Goal: Transaction & Acquisition: Purchase product/service

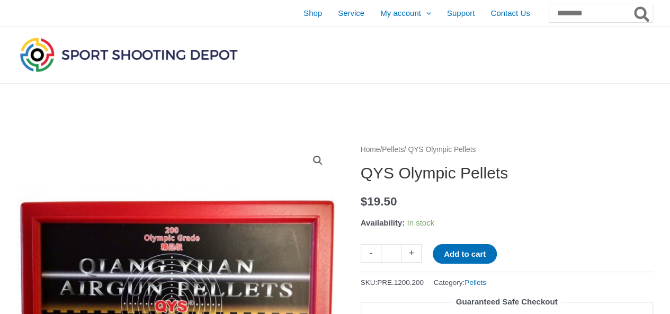
click at [92, 64] on img at bounding box center [128, 54] width 222 height 39
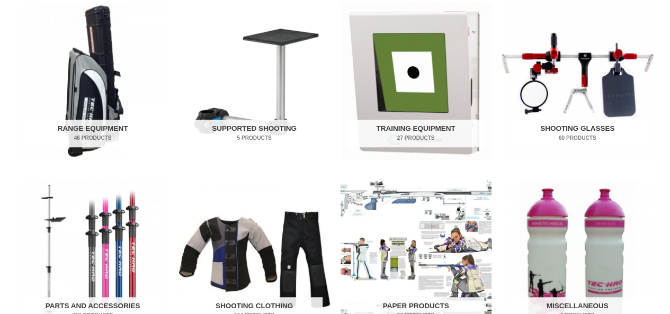
scroll to position [385, 0]
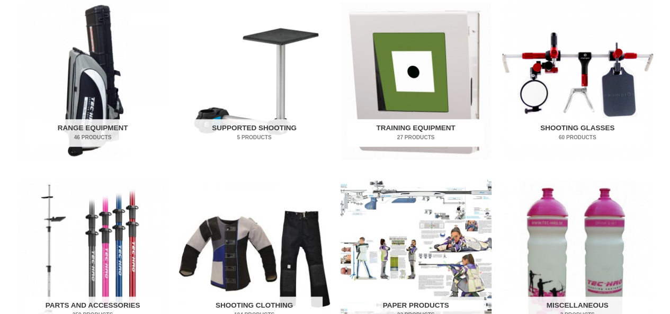
click at [405, 51] on img "Visit product category Training Equipment" at bounding box center [416, 80] width 151 height 157
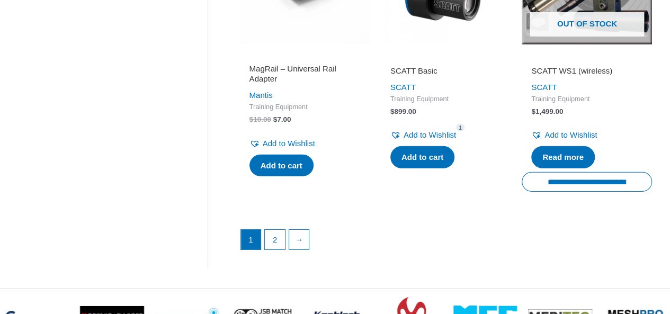
scroll to position [1575, 0]
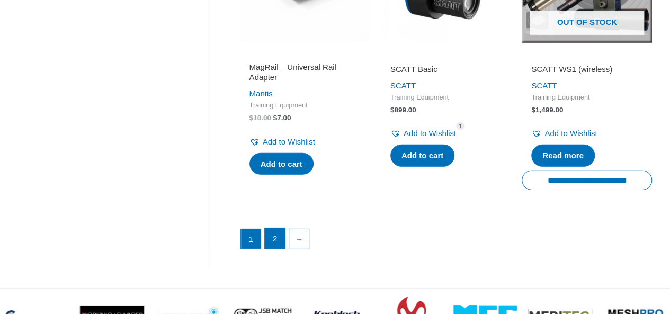
click at [277, 250] on link "2" at bounding box center [275, 238] width 20 height 21
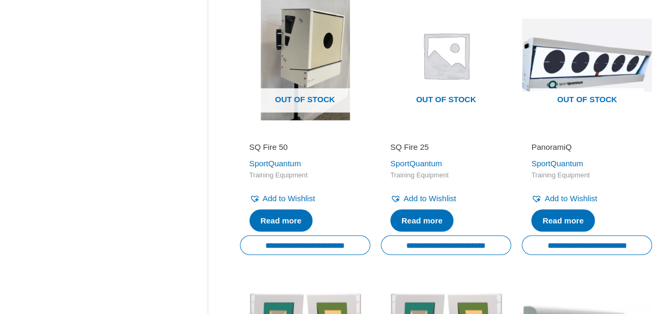
scroll to position [884, 0]
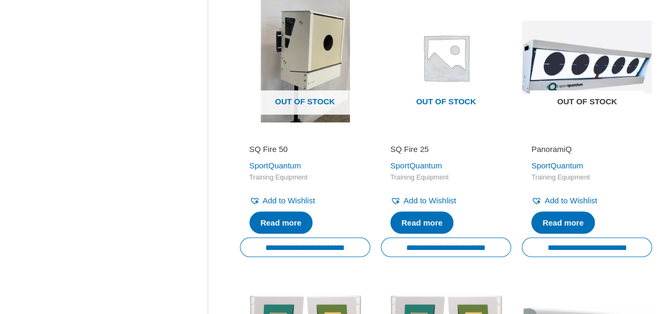
click at [589, 66] on img at bounding box center [587, 57] width 130 height 130
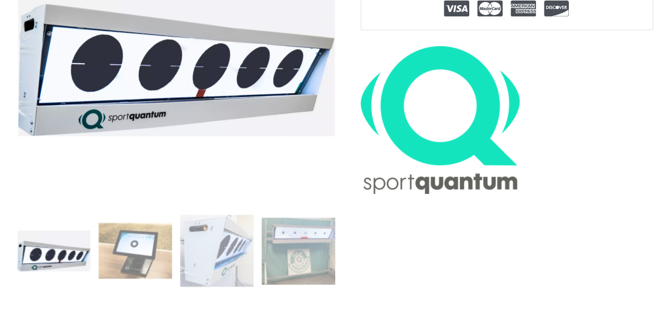
scroll to position [228, 0]
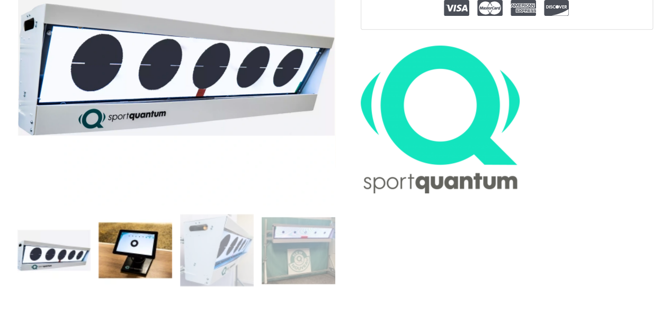
click at [132, 248] on img at bounding box center [136, 250] width 74 height 74
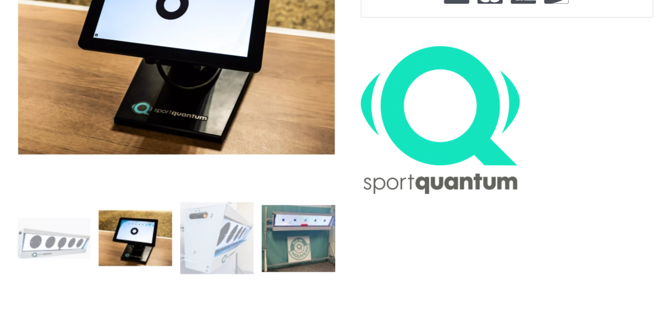
scroll to position [268, 0]
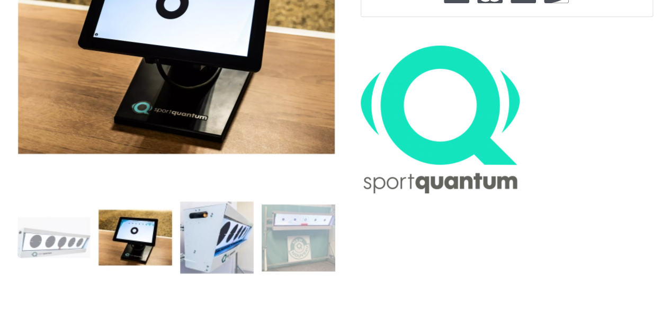
click at [229, 221] on img at bounding box center [217, 238] width 74 height 74
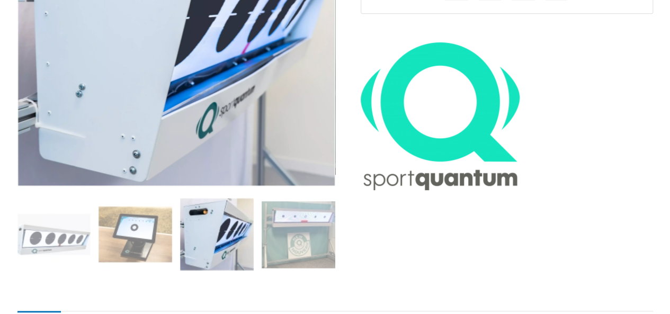
scroll to position [273, 0]
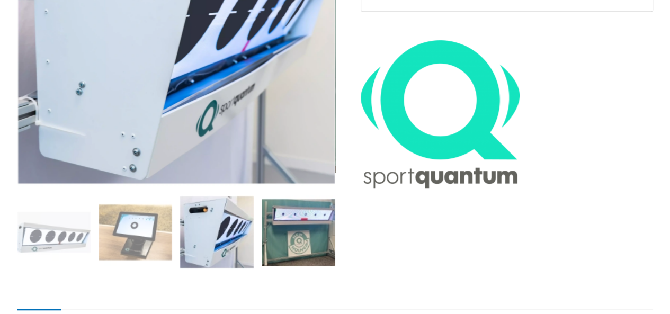
click at [320, 233] on img at bounding box center [299, 232] width 74 height 74
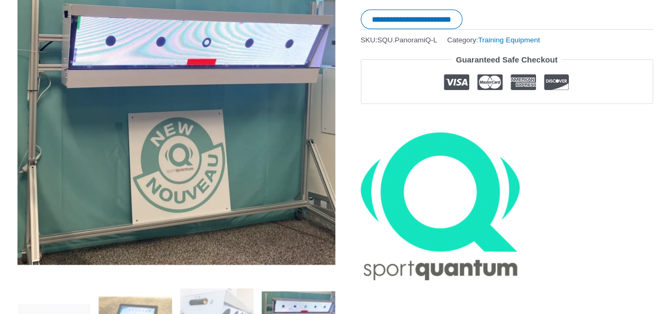
scroll to position [136, 0]
